Goal: Check status: Check status

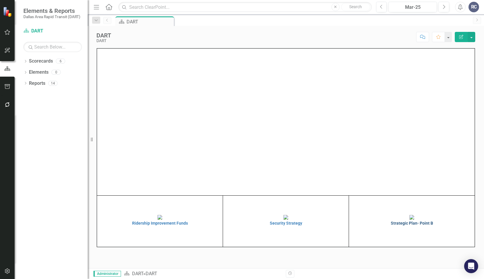
click at [409, 218] on img at bounding box center [411, 217] width 5 height 5
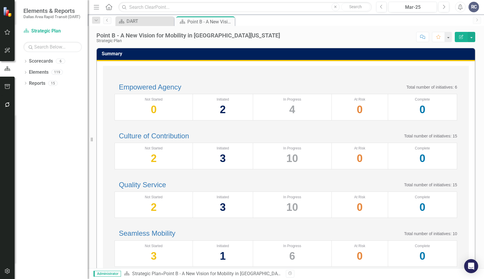
click at [300, 140] on div "Culture of Contribution Total number of initiatives: 15" at bounding box center [286, 136] width 343 height 8
click at [279, 140] on div "Culture of Contribution Total number of initiatives: 15" at bounding box center [286, 136] width 343 height 8
click at [443, 6] on icon "Next" at bounding box center [443, 6] width 3 height 5
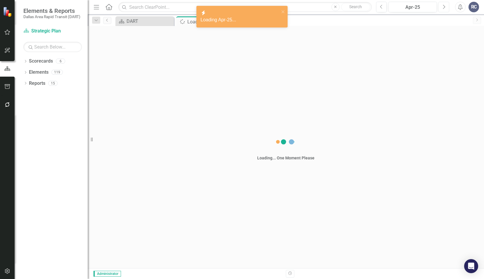
click at [443, 6] on icon "Next" at bounding box center [443, 6] width 3 height 5
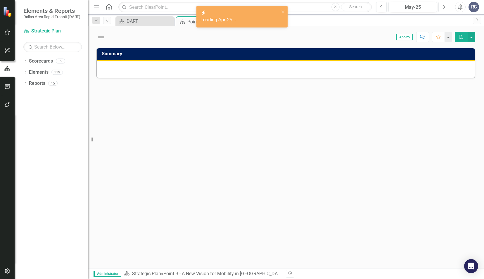
click at [443, 6] on icon "Next" at bounding box center [443, 6] width 3 height 5
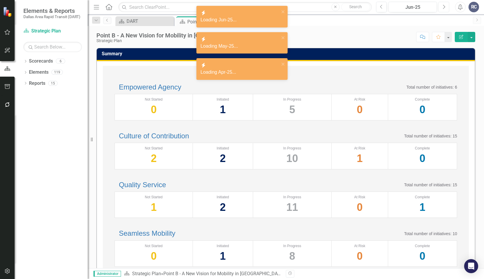
click at [443, 6] on icon "Next" at bounding box center [443, 6] width 3 height 5
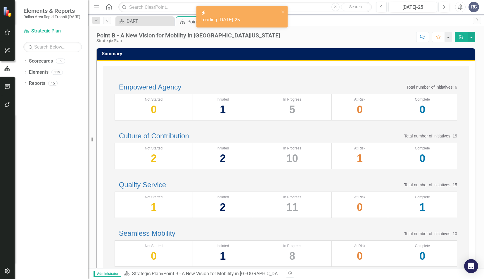
click at [257, 140] on div "Culture of Contribution Total number of initiatives: 15" at bounding box center [286, 136] width 343 height 8
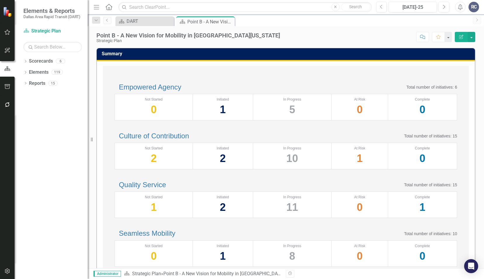
click at [283, 83] on div "Empowered Agency Total number of initiatives: 6" at bounding box center [286, 87] width 343 height 8
